Goal: Information Seeking & Learning: Learn about a topic

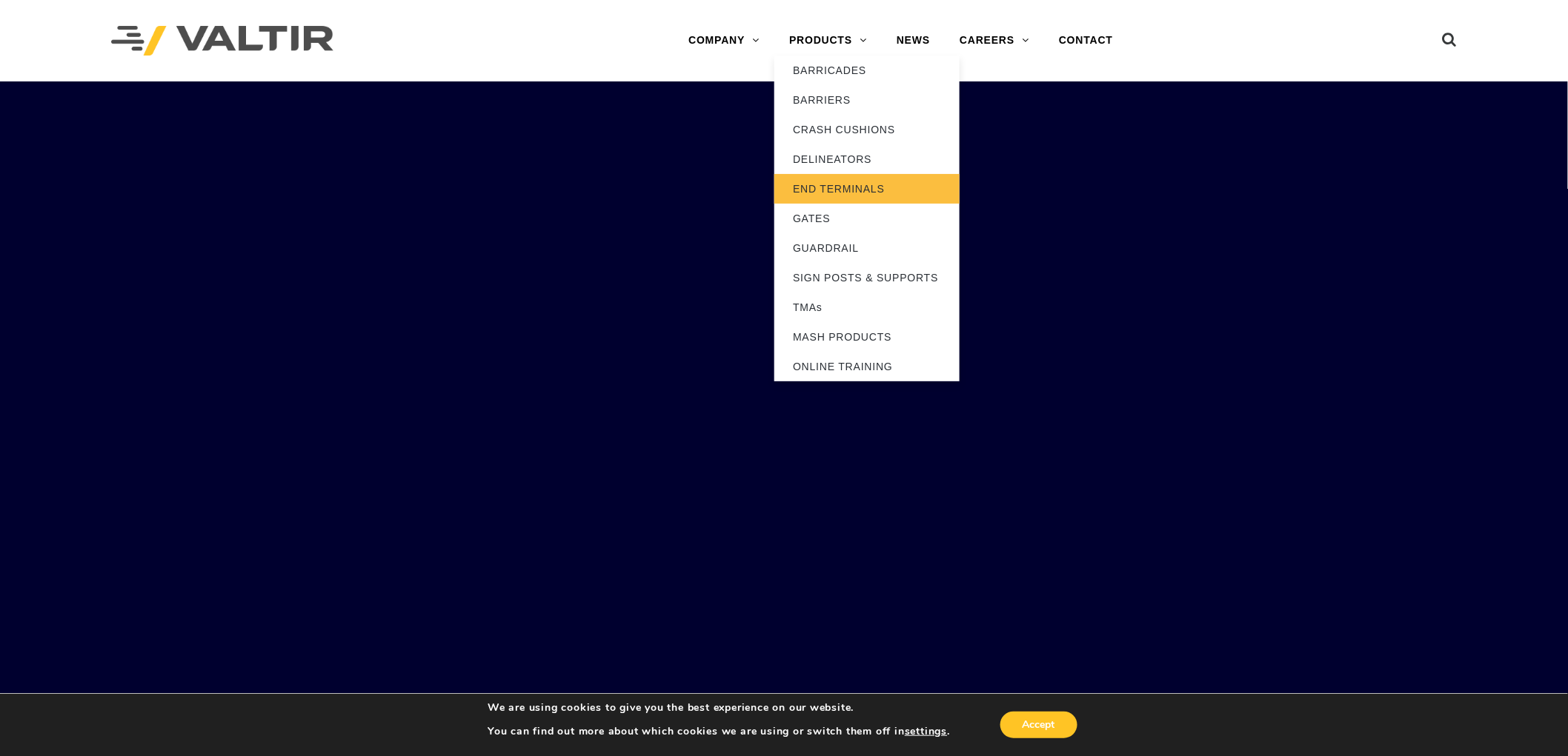
click at [847, 193] on link "END TERMINALS" at bounding box center [867, 189] width 185 height 30
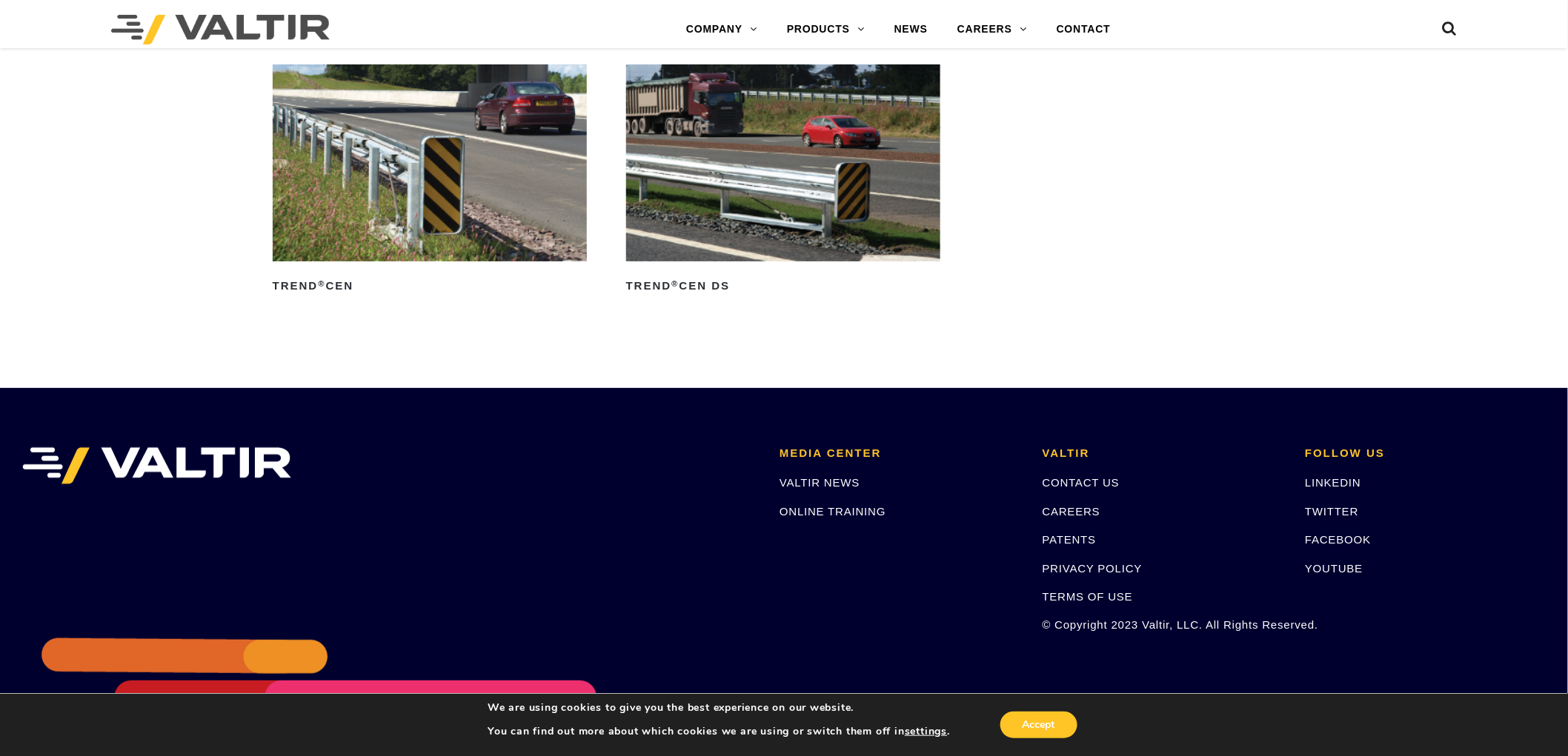
scroll to position [2417, 0]
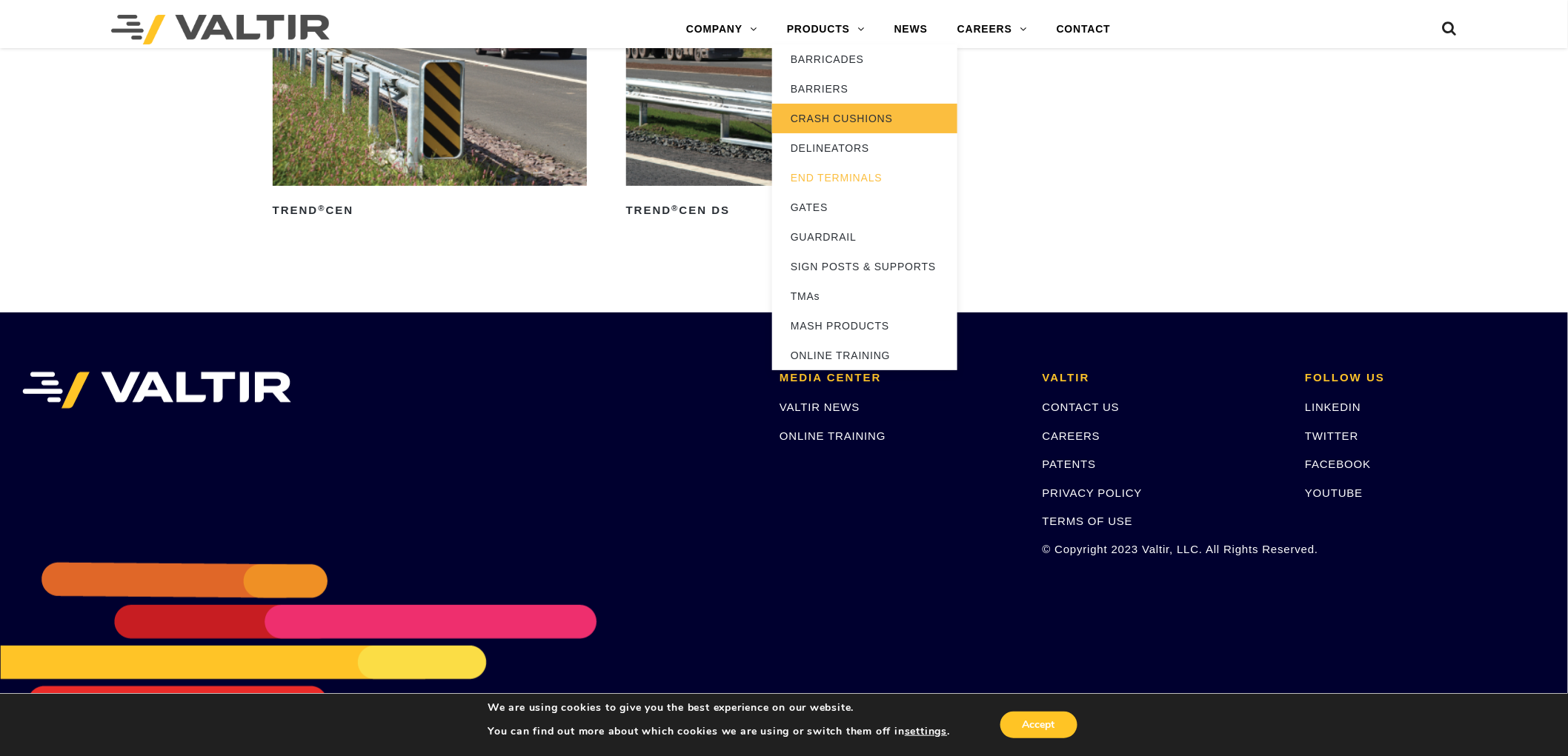
click at [823, 119] on link "CRASH CUSHIONS" at bounding box center [865, 119] width 185 height 30
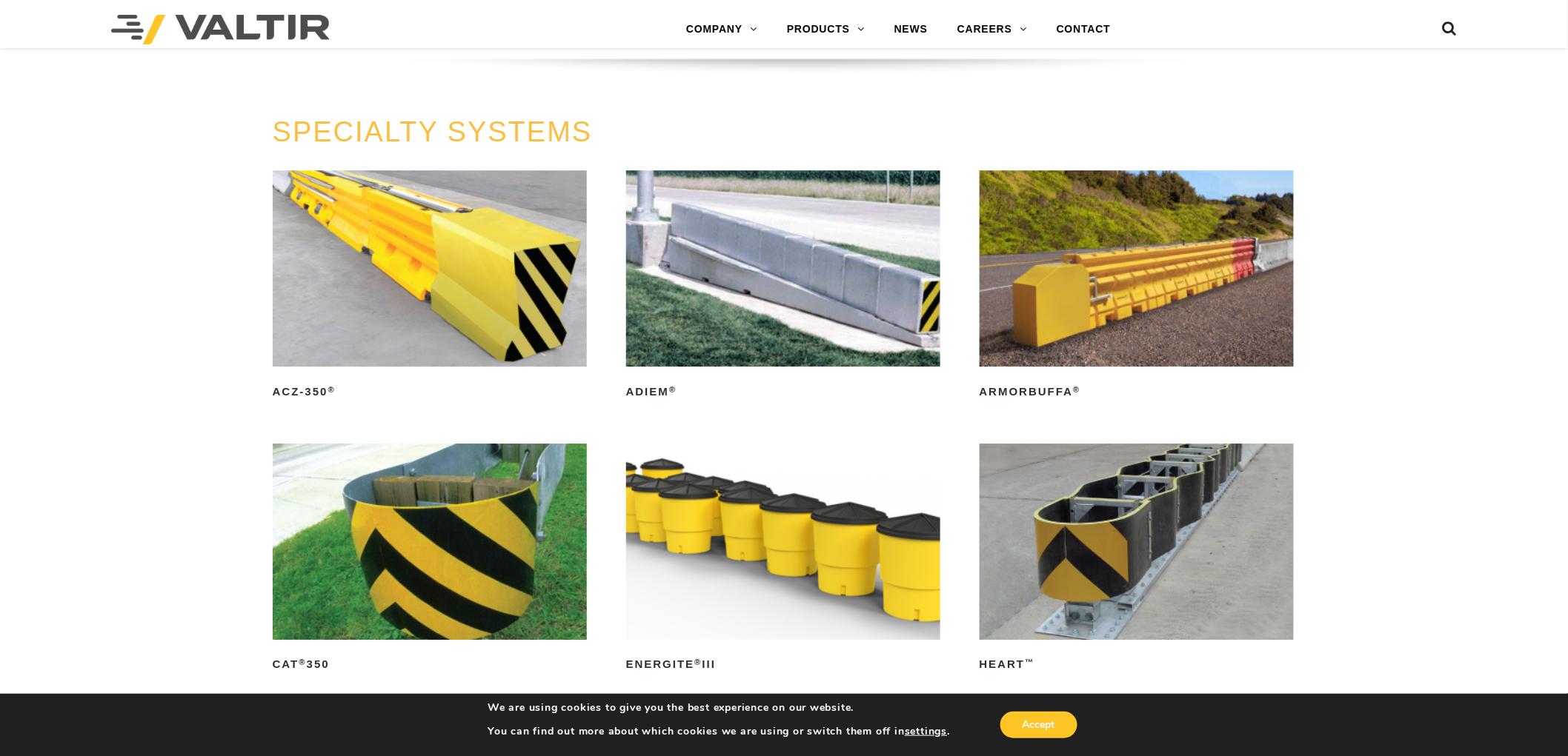
scroll to position [4099, 0]
click at [493, 249] on img at bounding box center [430, 269] width 315 height 196
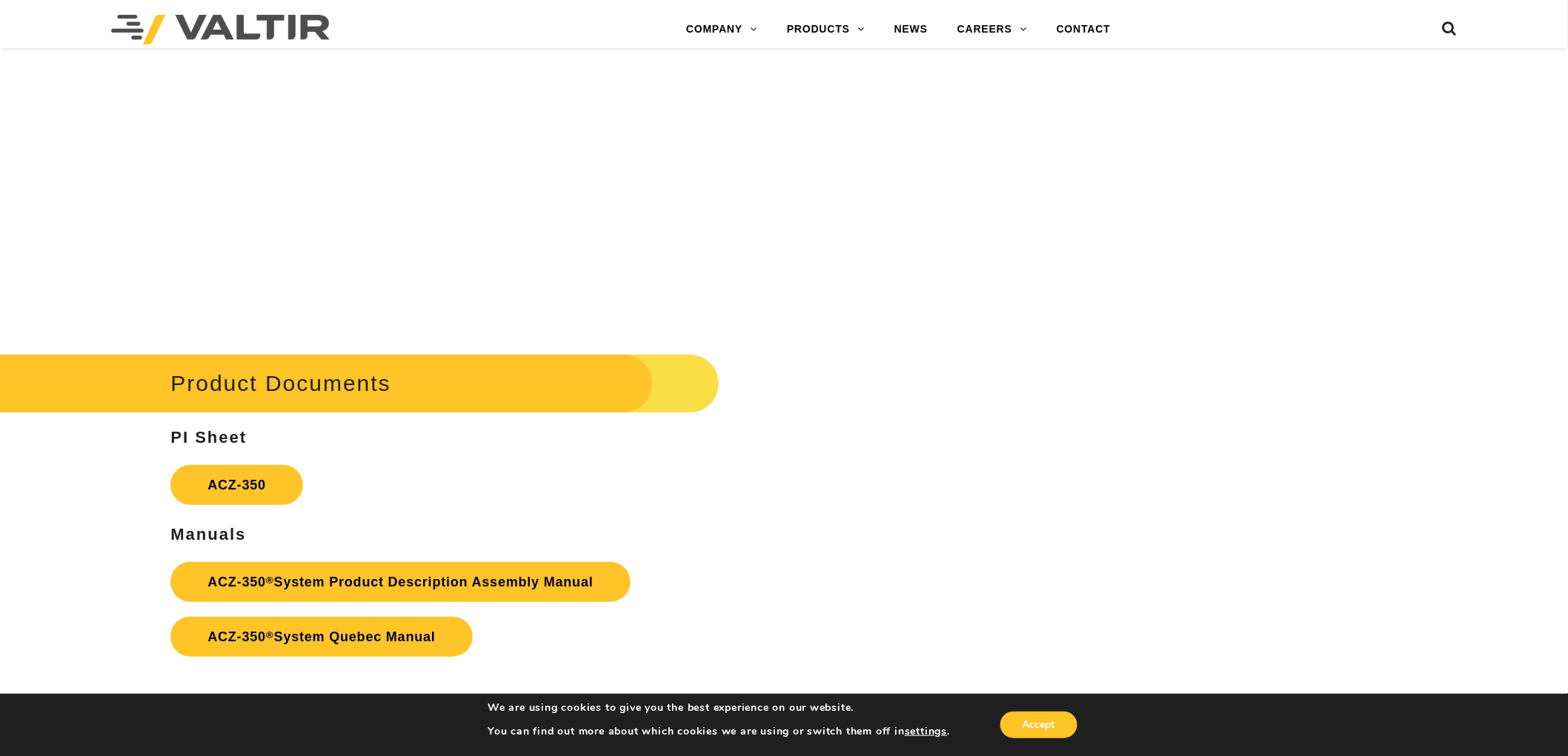
scroll to position [2469, 0]
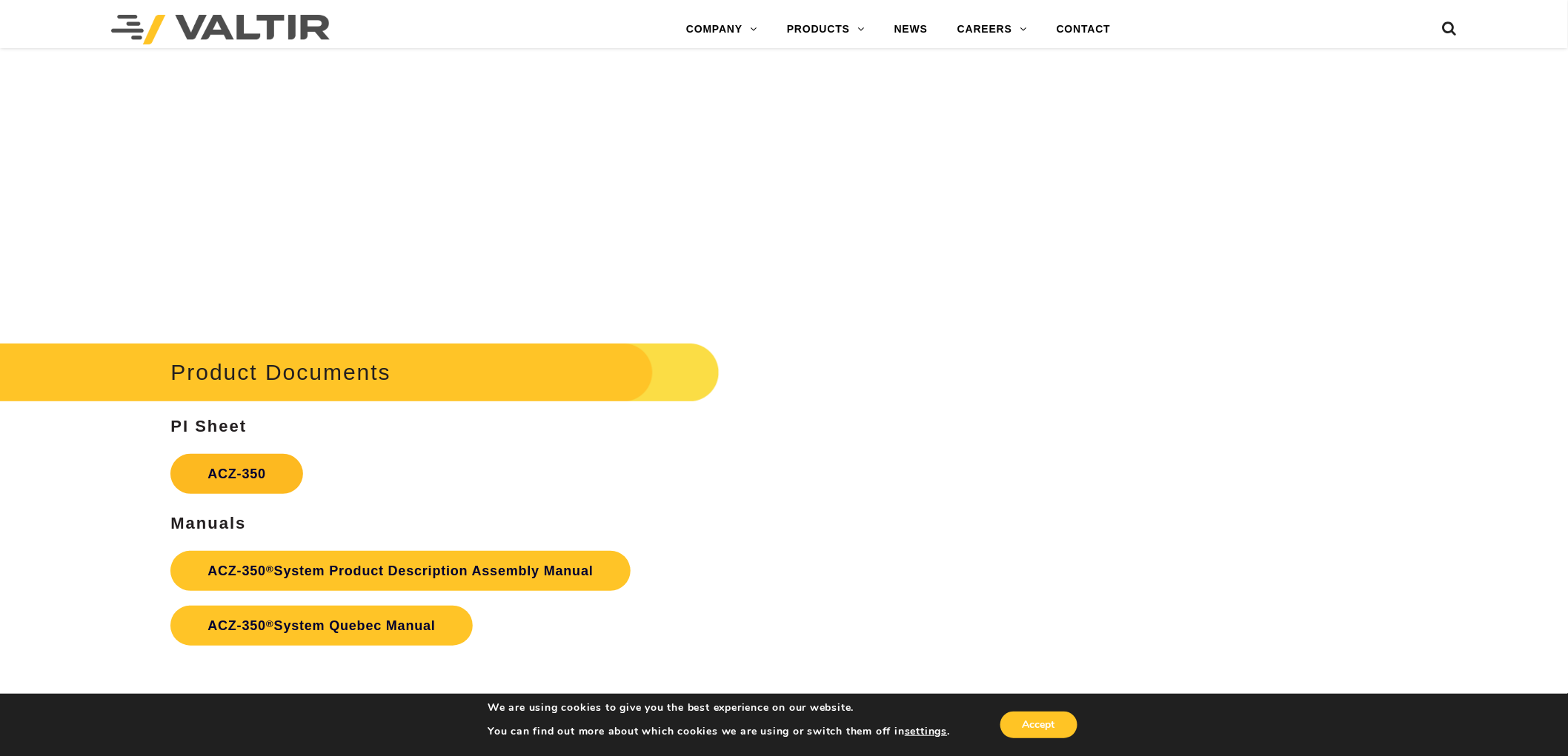
click at [255, 470] on link "ACZ-350" at bounding box center [237, 474] width 133 height 40
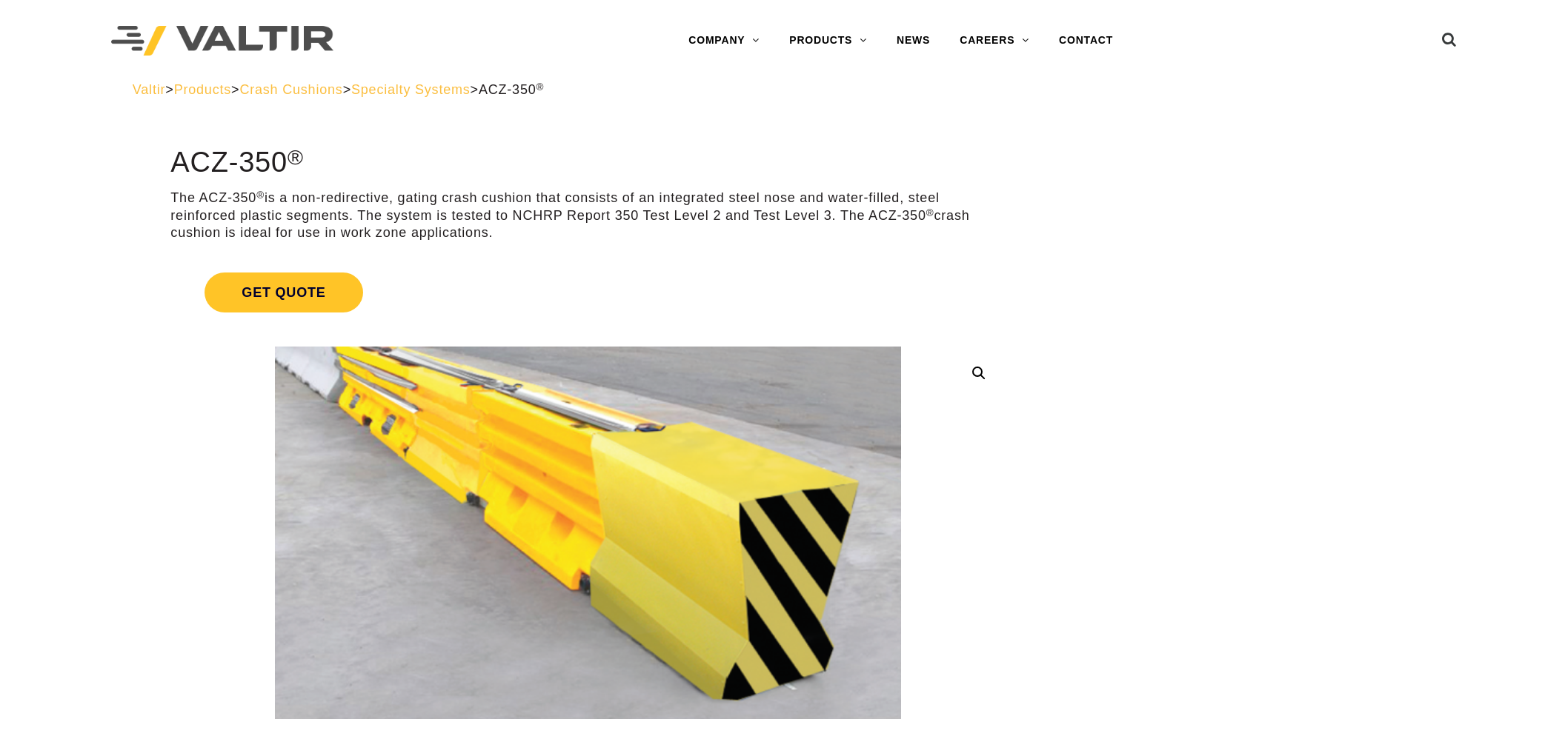
scroll to position [82, 0]
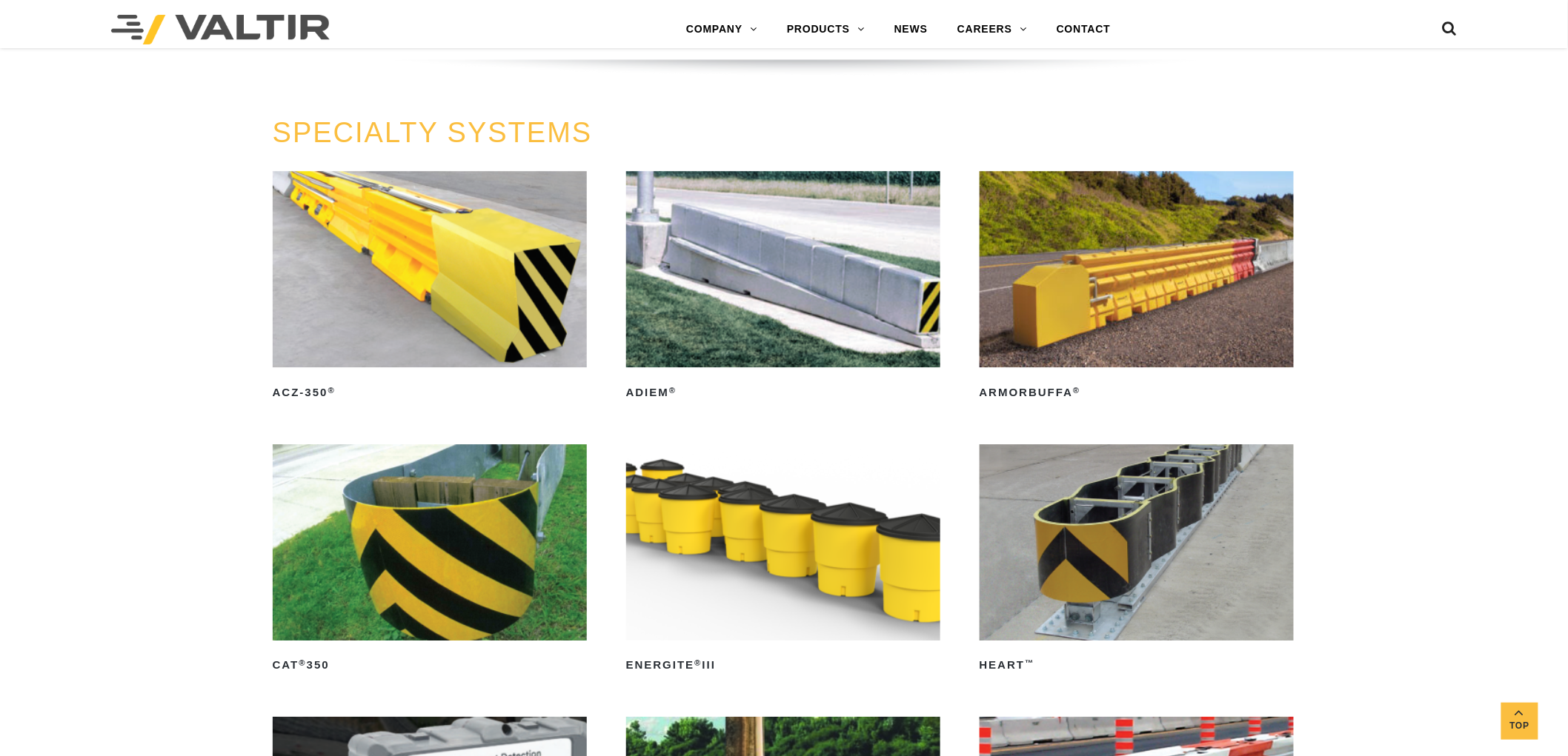
scroll to position [4099, 0]
click at [1130, 279] on img at bounding box center [1137, 269] width 315 height 196
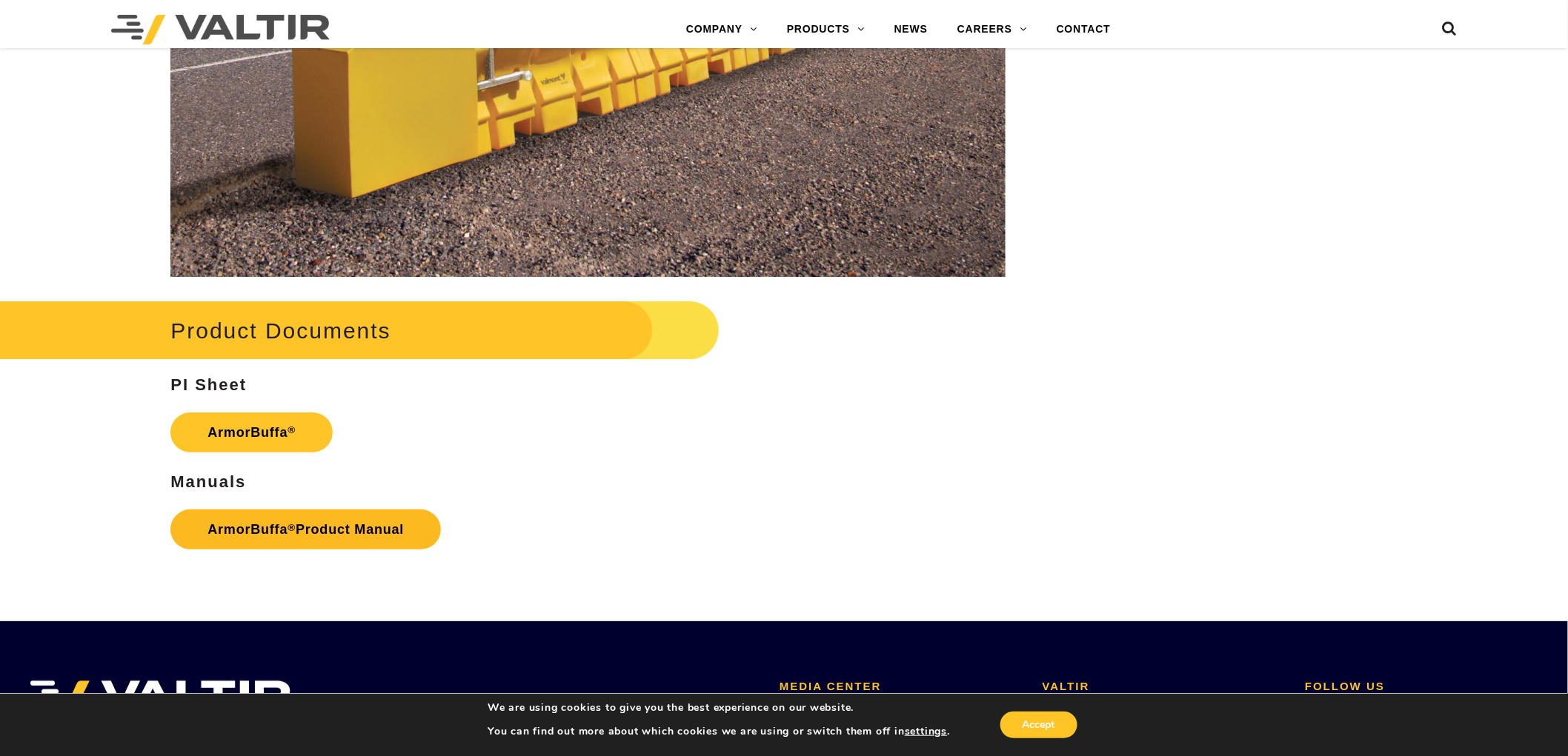
scroll to position [2305, 0]
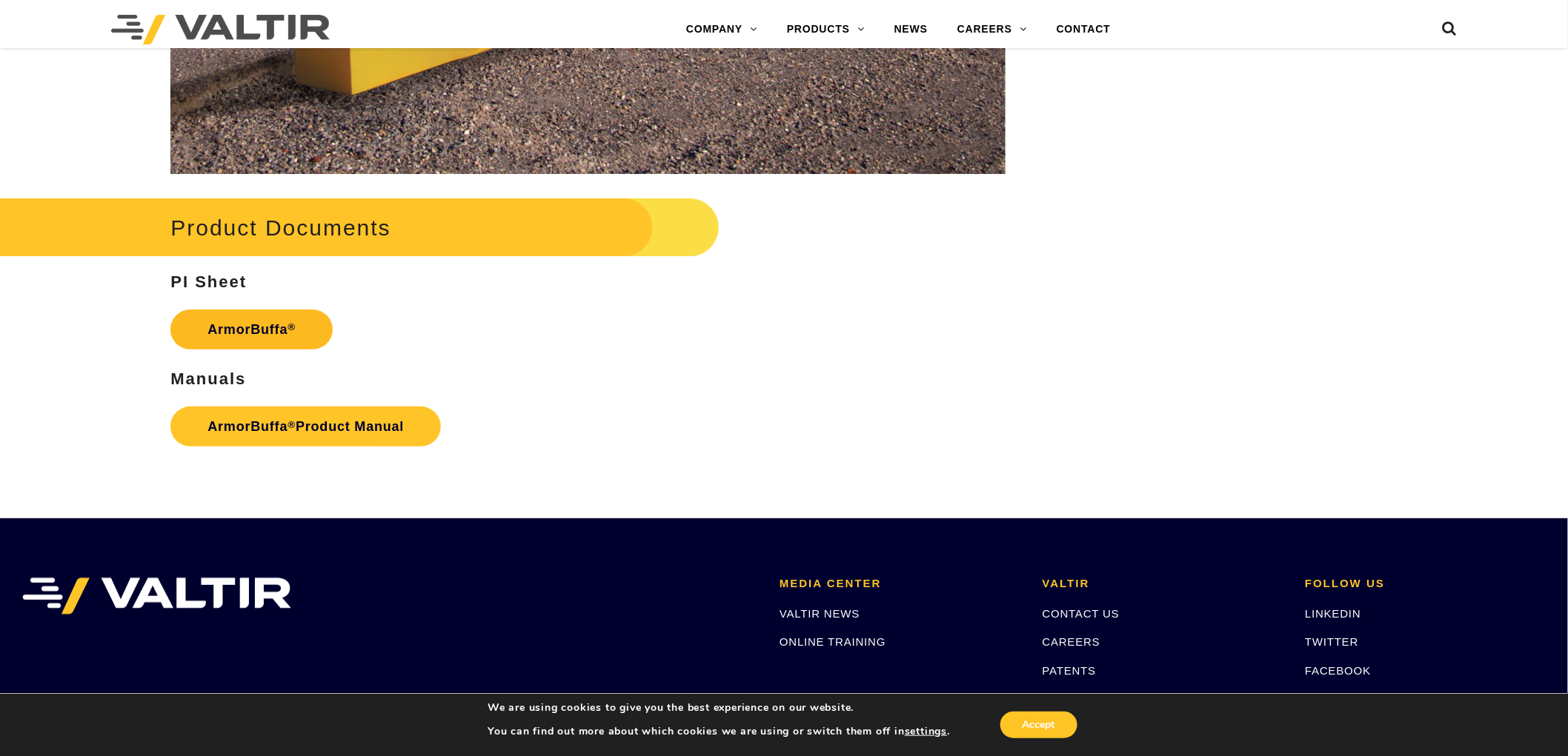
click at [285, 337] on link "ArmorBuffa ®" at bounding box center [251, 330] width 162 height 40
click at [367, 434] on link "ArmorBuffa ® Product Manual" at bounding box center [305, 427] width 270 height 40
